Goal: Find specific page/section: Find specific page/section

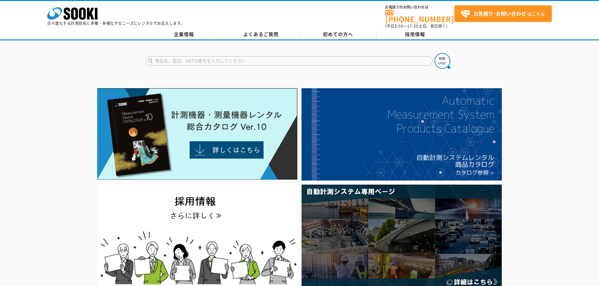
click at [232, 58] on input "text" at bounding box center [289, 60] width 287 height 9
paste input "MSS-50GR"
type input "MSS-50GR"
click at [442, 58] on img at bounding box center [442, 61] width 16 height 16
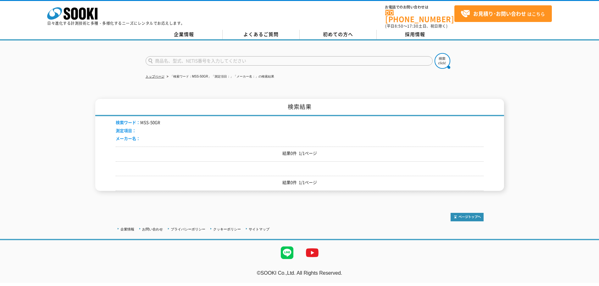
click at [287, 56] on input "text" at bounding box center [289, 60] width 287 height 9
type input "受光"
click at [434, 53] on button at bounding box center [442, 61] width 16 height 16
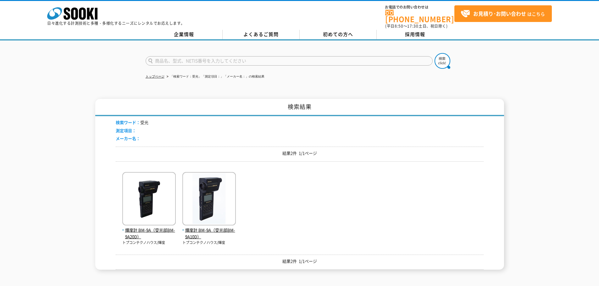
click at [271, 56] on input "text" at bounding box center [289, 60] width 287 height 9
type input "MSS"
click at [434, 53] on button at bounding box center [442, 61] width 16 height 16
